Goal: Task Accomplishment & Management: Use online tool/utility

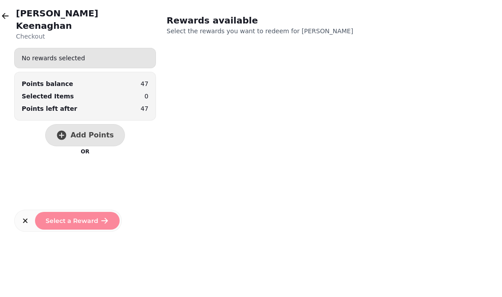
click at [13, 17] on button "button" at bounding box center [5, 16] width 18 height 18
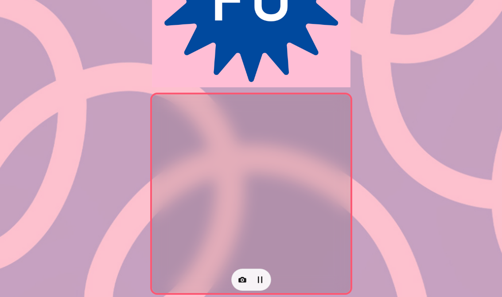
scroll to position [143, 0]
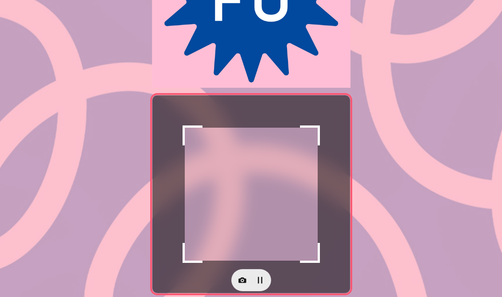
click at [241, 279] on icon "button" at bounding box center [242, 280] width 9 height 9
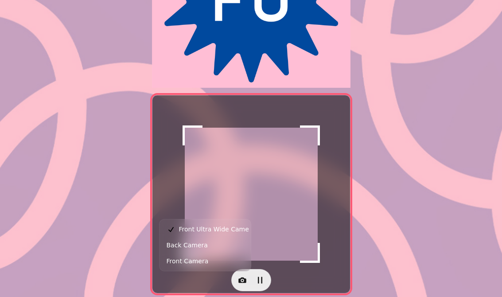
click at [200, 246] on span "Back Camera" at bounding box center [187, 245] width 41 height 11
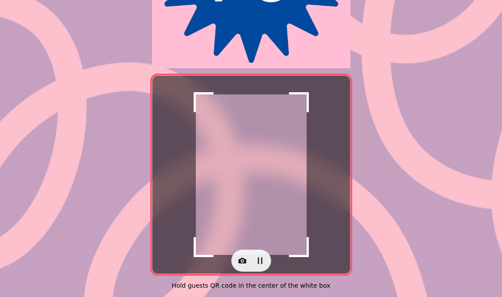
scroll to position [168, 0]
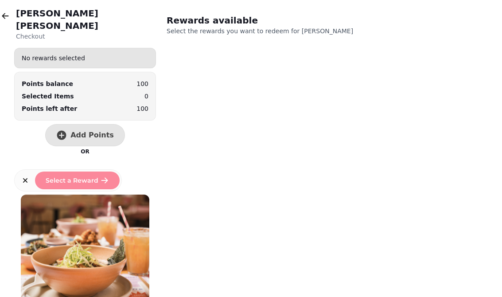
click at [91, 124] on button "Add Points" at bounding box center [85, 135] width 80 height 22
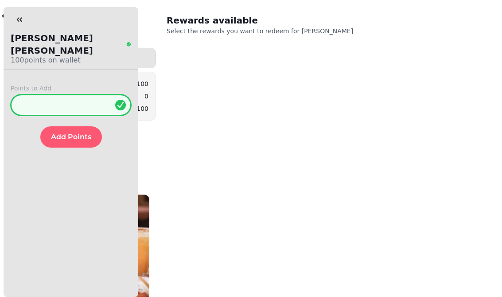
click at [96, 94] on input "*" at bounding box center [71, 104] width 121 height 21
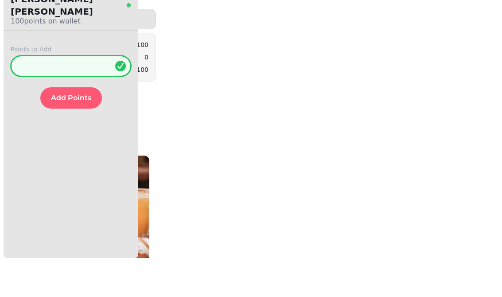
type input "**"
click at [75, 133] on span "Add Points" at bounding box center [71, 136] width 40 height 7
